Goal: Task Accomplishment & Management: Manage account settings

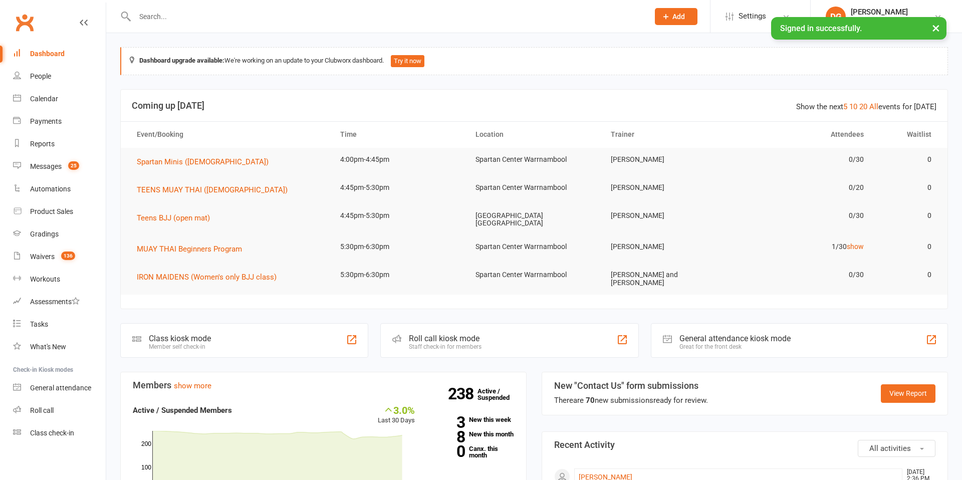
click at [172, 20] on input "text" at bounding box center [387, 17] width 510 height 14
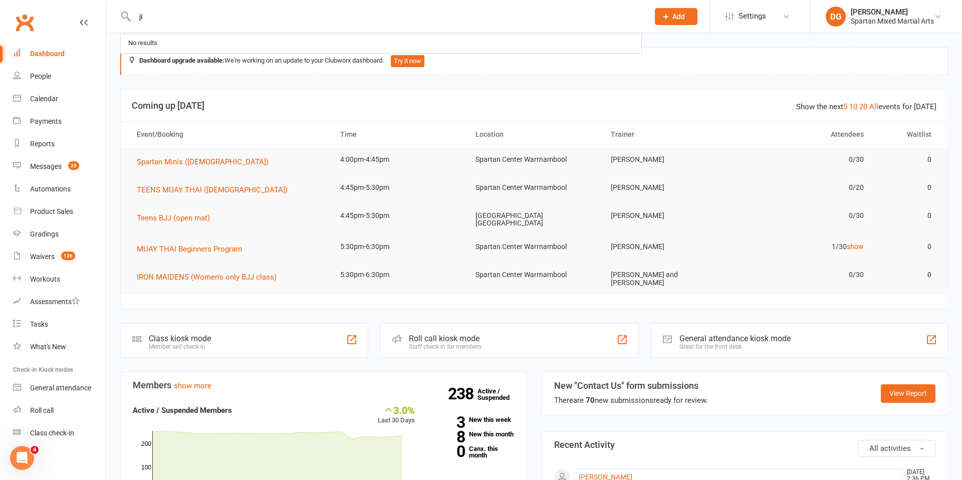
type input "j"
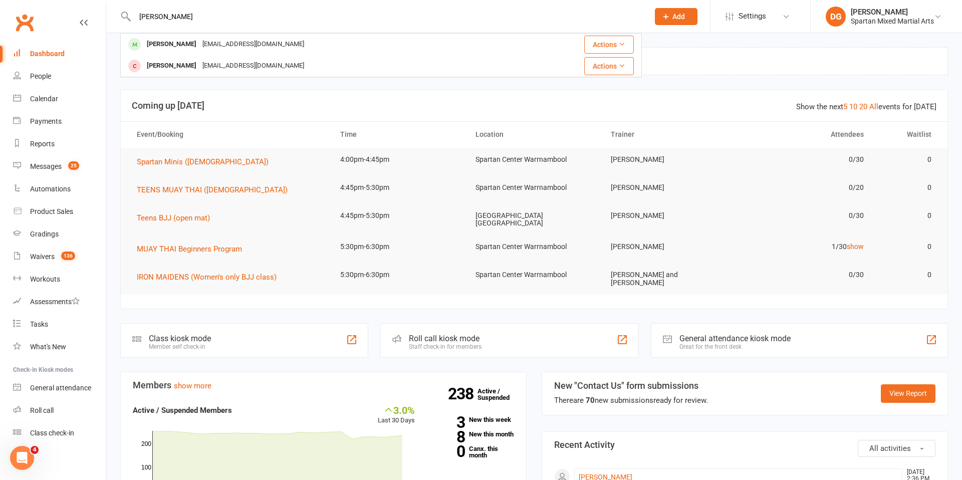
type input "[PERSON_NAME]"
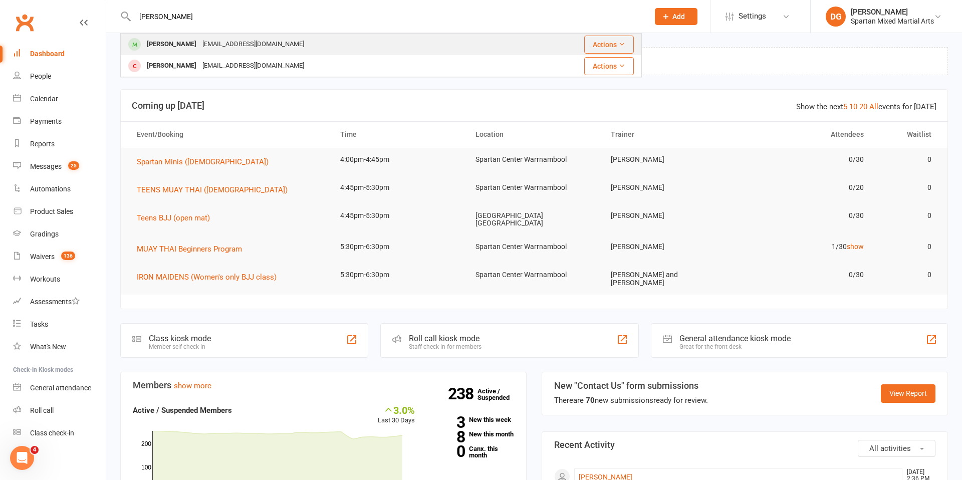
click at [166, 41] on div "[PERSON_NAME]" at bounding box center [172, 44] width 56 height 15
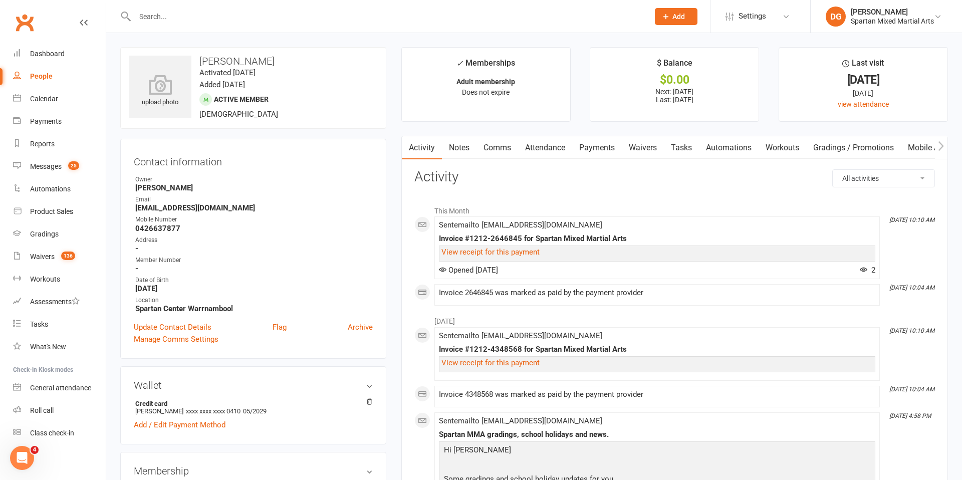
click at [605, 150] on link "Payments" at bounding box center [597, 147] width 50 height 23
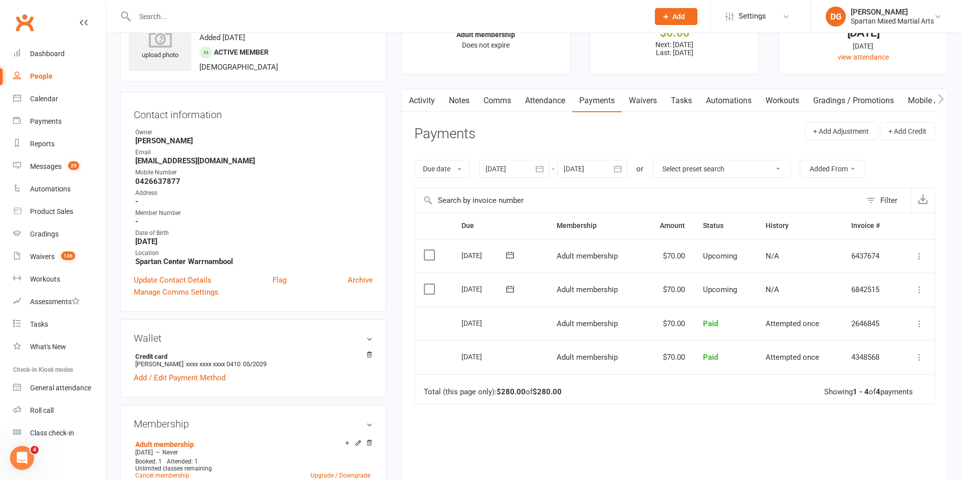
scroll to position [52, 0]
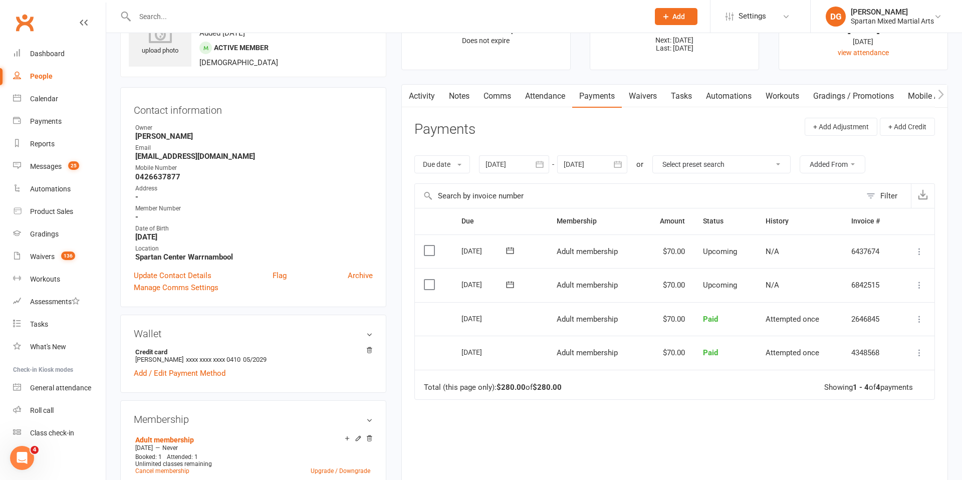
click at [538, 163] on icon "button" at bounding box center [540, 164] width 8 height 7
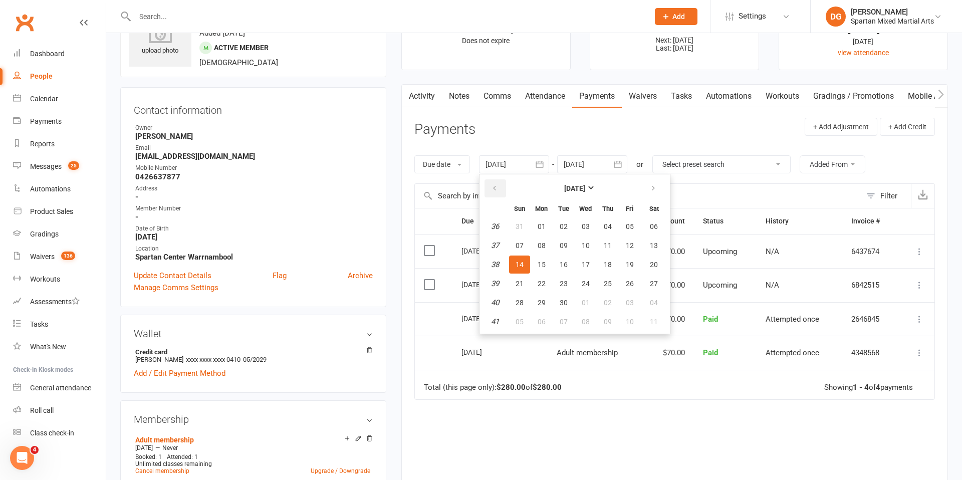
click at [493, 188] on icon "button" at bounding box center [494, 188] width 7 height 8
click at [519, 228] on span "01" at bounding box center [519, 226] width 8 height 8
type input "[DATE]"
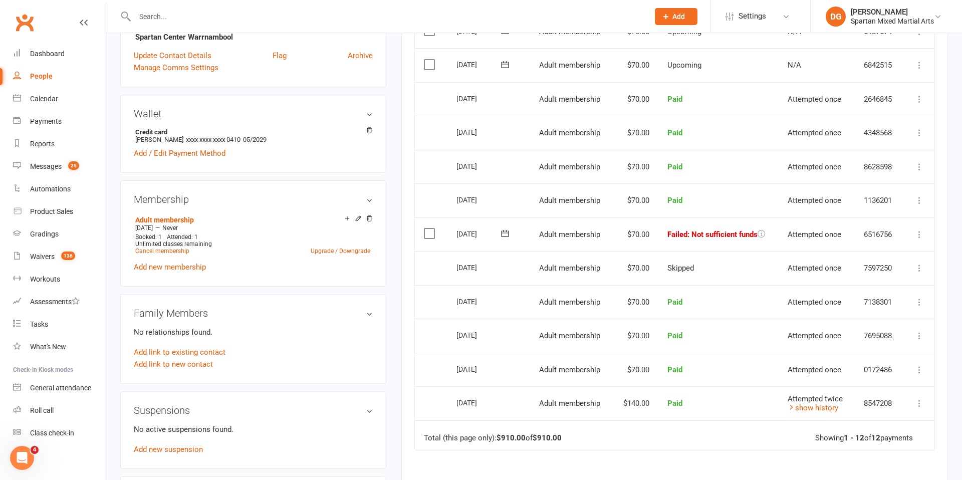
scroll to position [299, 0]
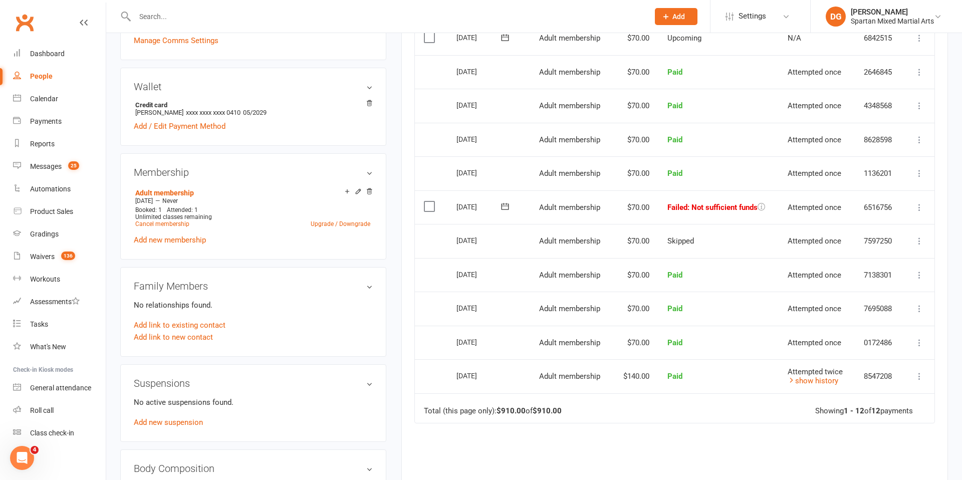
click at [919, 207] on icon at bounding box center [919, 207] width 10 height 10
click at [848, 290] on link "Skip" at bounding box center [874, 287] width 99 height 20
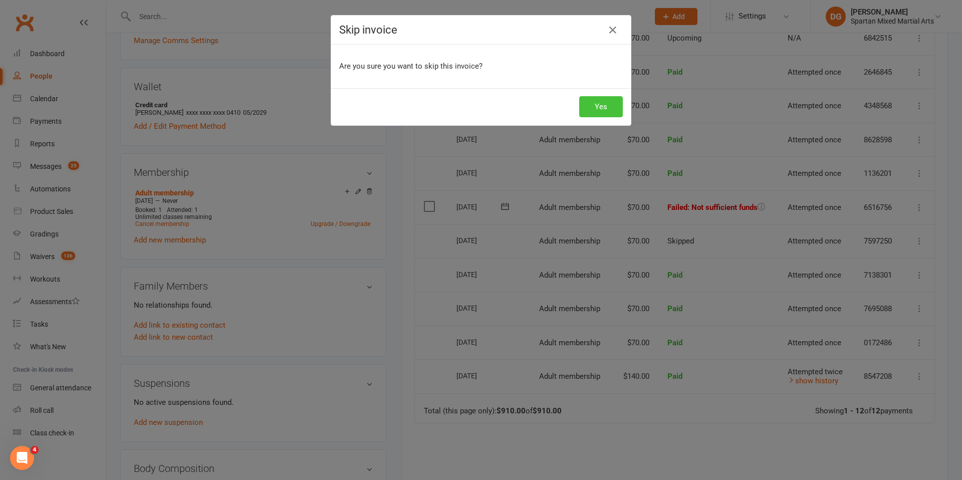
click at [605, 114] on button "Yes" at bounding box center [601, 106] width 44 height 21
